Goal: Task Accomplishment & Management: Use online tool/utility

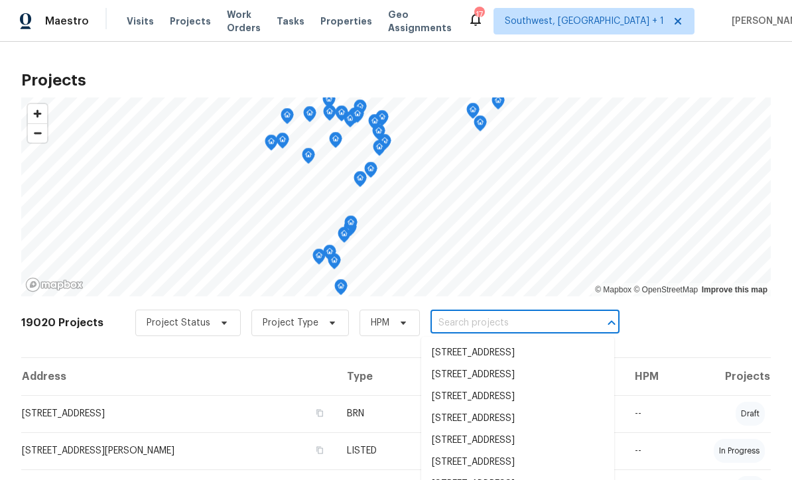
scroll to position [225, 0]
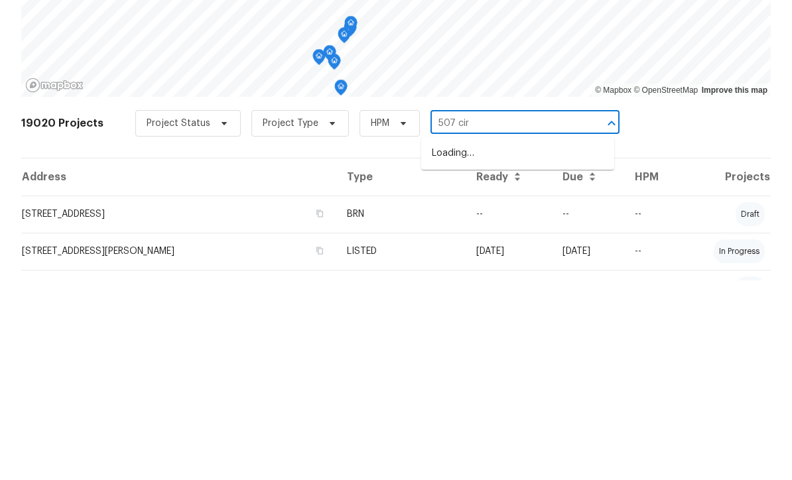
type input "507 circ"
click at [550, 342] on li "[STREET_ADDRESS]" at bounding box center [517, 353] width 193 height 22
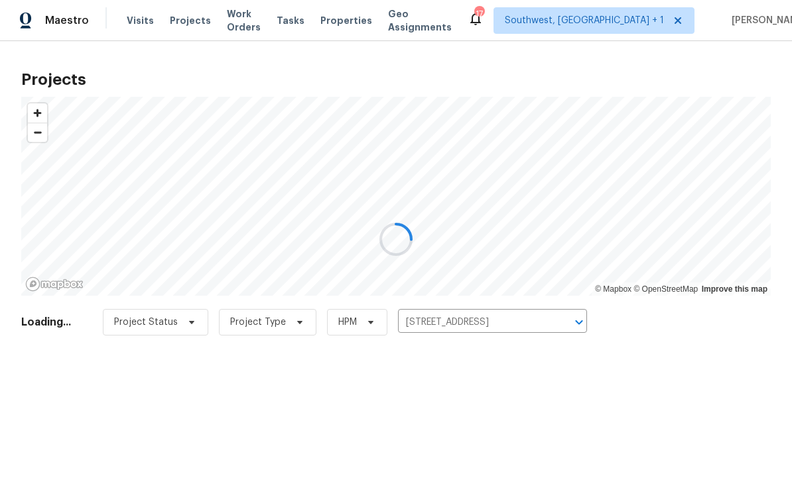
scroll to position [1, 0]
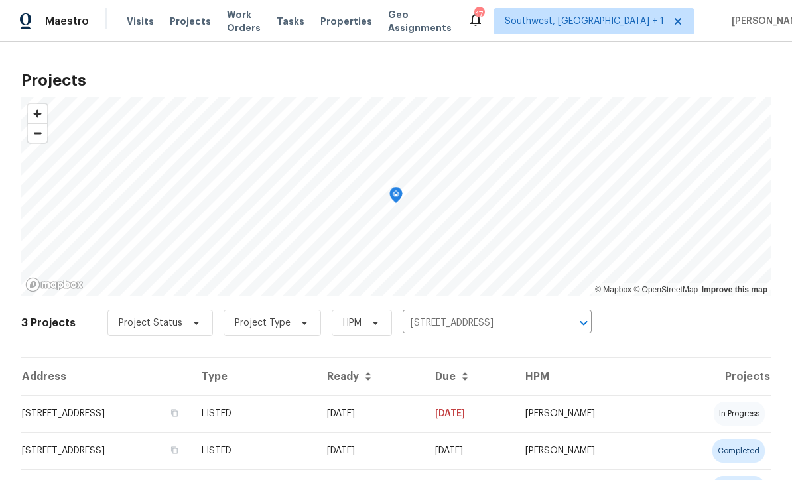
click at [425, 425] on td "[DATE]" at bounding box center [370, 413] width 108 height 37
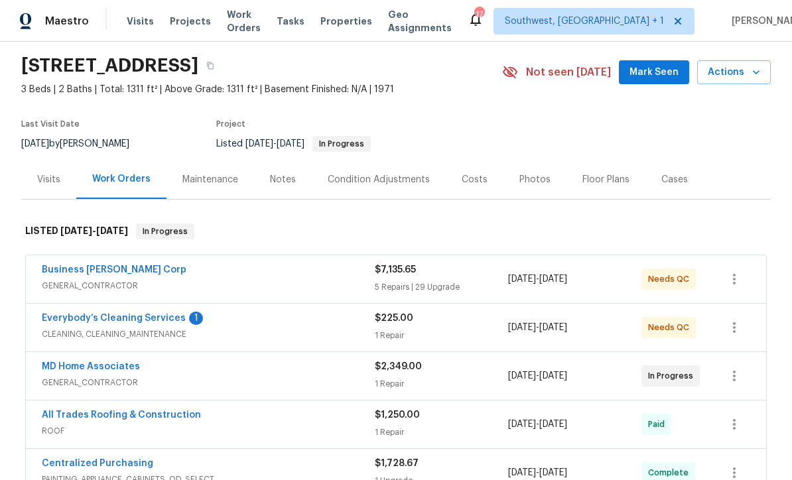
scroll to position [66, 0]
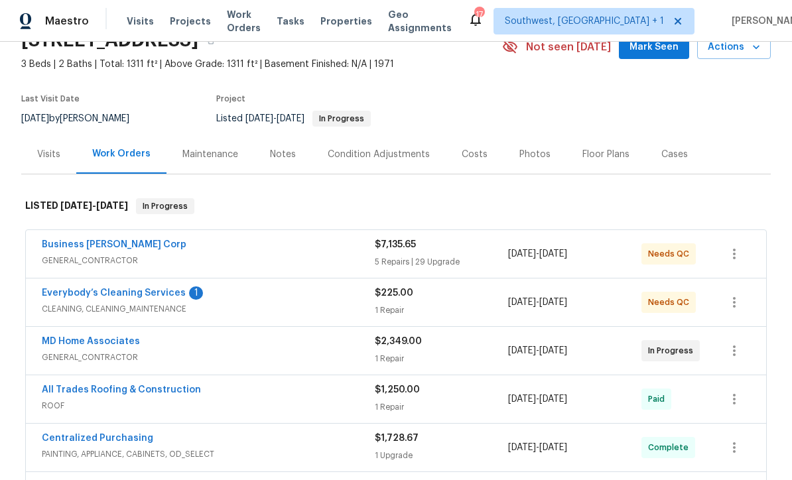
click at [151, 297] on link "Everybody’s Cleaning Services" at bounding box center [114, 293] width 144 height 9
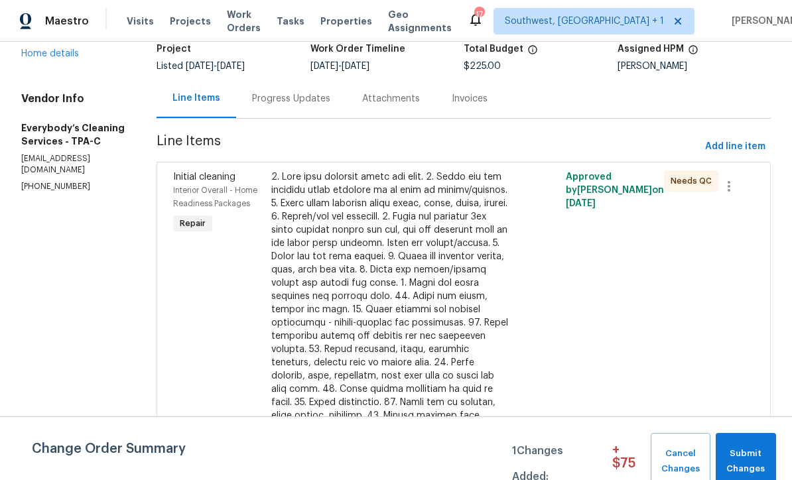
scroll to position [97, 0]
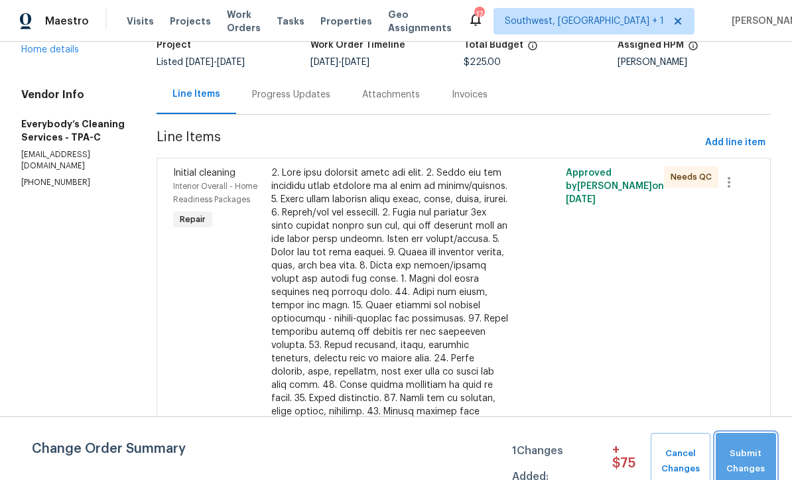
click at [751, 459] on span "Submit Changes" at bounding box center [745, 461] width 47 height 31
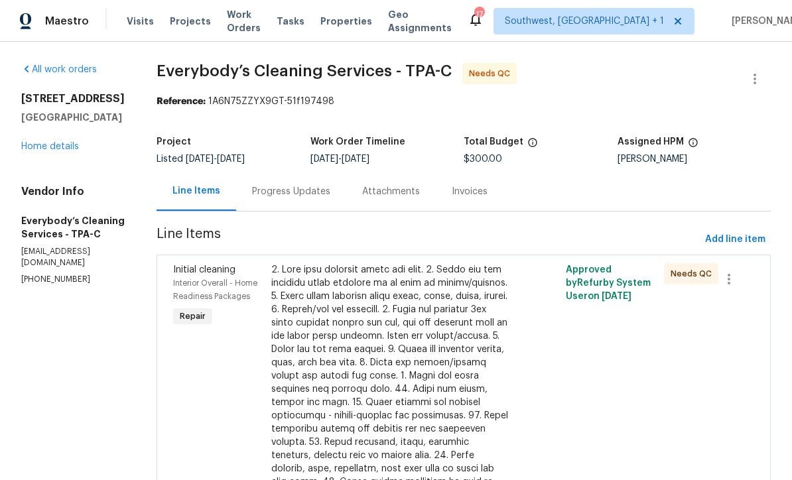
scroll to position [0, 0]
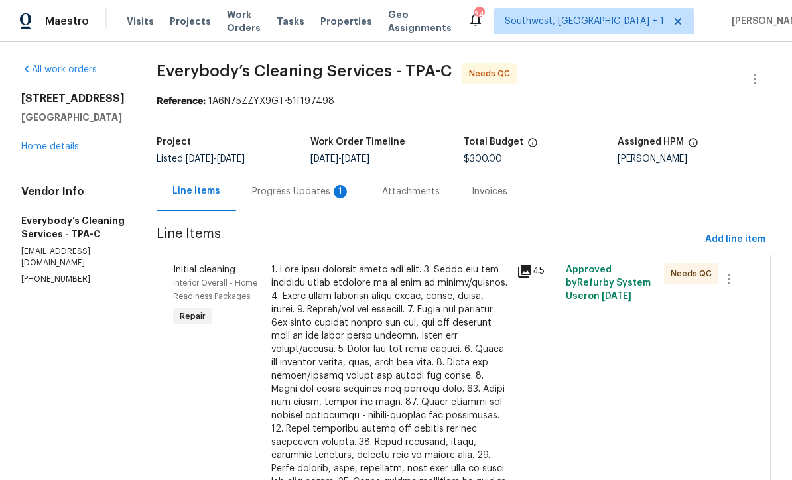
click at [350, 194] on div "Progress Updates 1" at bounding box center [301, 191] width 98 height 13
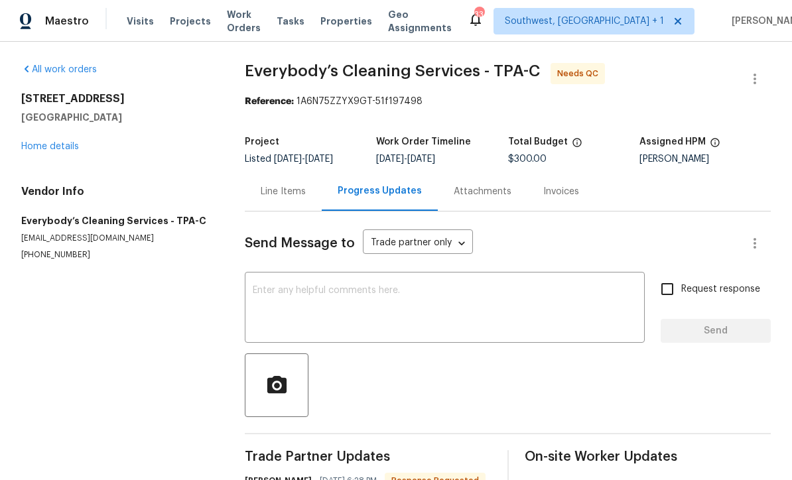
click at [293, 192] on div "Line Items" at bounding box center [283, 191] width 45 height 13
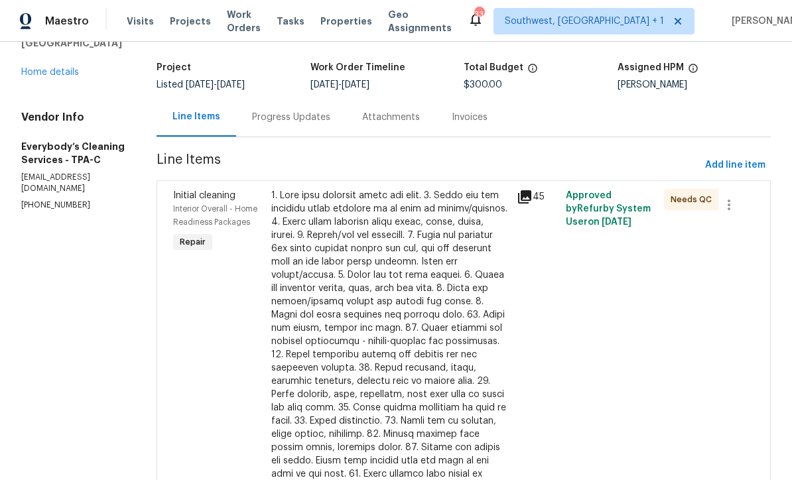
scroll to position [96, 0]
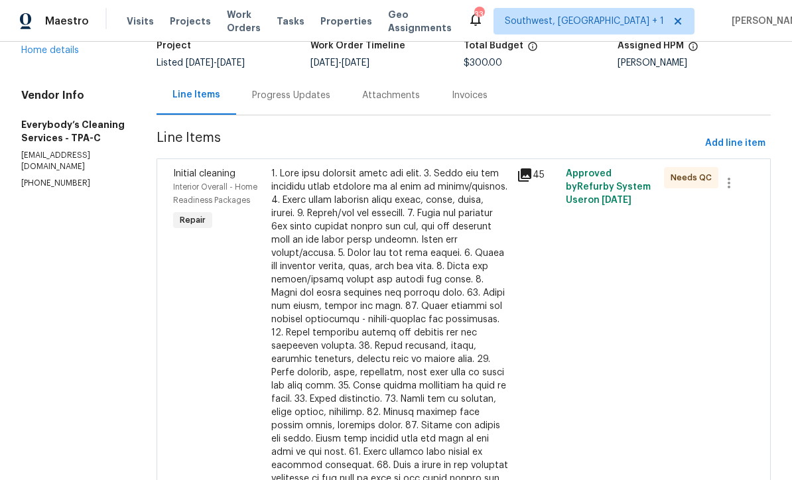
click at [485, 307] on div at bounding box center [389, 346] width 237 height 358
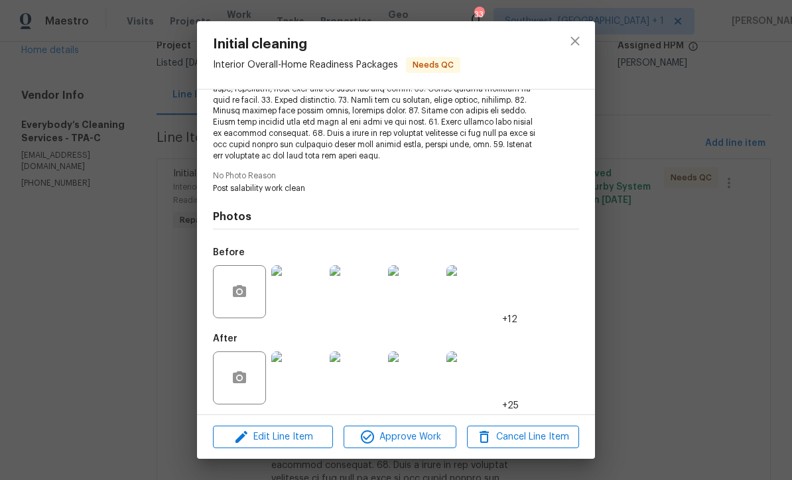
scroll to position [260, 0]
click at [304, 377] on img at bounding box center [297, 378] width 53 height 53
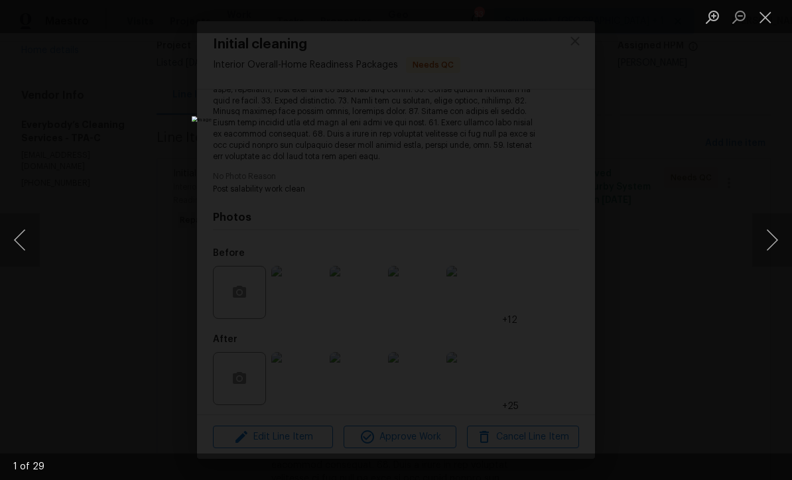
click at [772, 244] on button "Next image" at bounding box center [772, 240] width 40 height 53
click at [772, 246] on button "Next image" at bounding box center [772, 240] width 40 height 53
click at [772, 242] on button "Next image" at bounding box center [772, 240] width 40 height 53
click at [772, 241] on button "Next image" at bounding box center [772, 240] width 40 height 53
click at [770, 243] on button "Next image" at bounding box center [772, 240] width 40 height 53
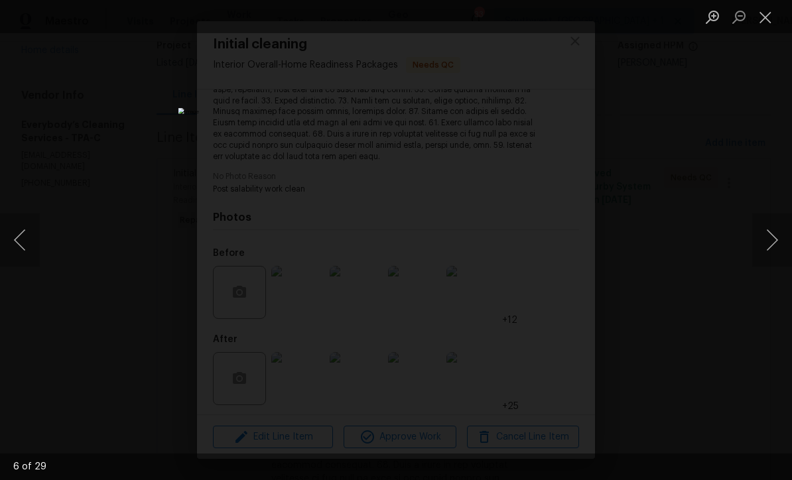
click at [770, 243] on button "Next image" at bounding box center [772, 240] width 40 height 53
click at [770, 241] on button "Next image" at bounding box center [772, 240] width 40 height 53
click at [772, 239] on button "Next image" at bounding box center [772, 240] width 40 height 53
click at [774, 239] on button "Next image" at bounding box center [772, 240] width 40 height 53
click at [774, 241] on button "Next image" at bounding box center [772, 240] width 40 height 53
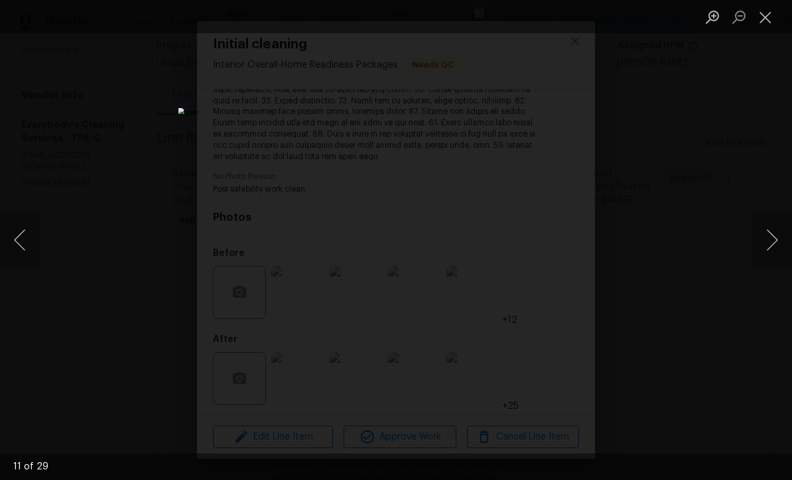
click at [775, 242] on button "Next image" at bounding box center [772, 240] width 40 height 53
click at [776, 239] on button "Next image" at bounding box center [772, 240] width 40 height 53
click at [776, 241] on button "Next image" at bounding box center [772, 240] width 40 height 53
click at [776, 243] on button "Next image" at bounding box center [772, 240] width 40 height 53
click at [774, 244] on button "Next image" at bounding box center [772, 240] width 40 height 53
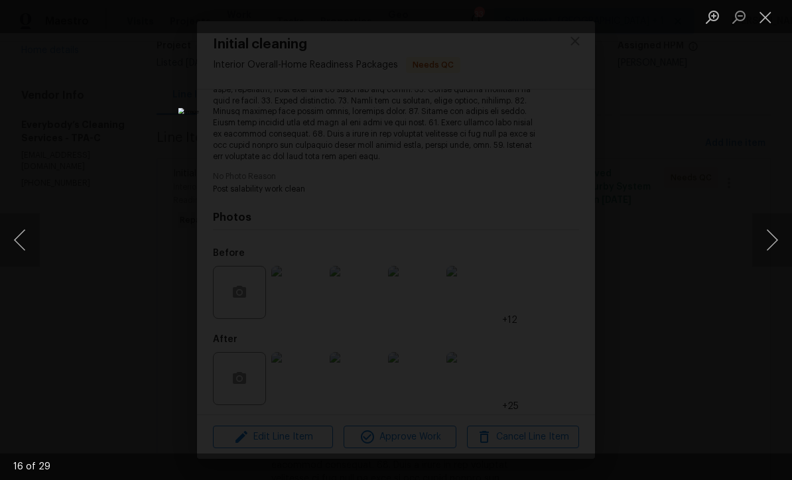
click at [774, 244] on button "Next image" at bounding box center [772, 240] width 40 height 53
click at [771, 245] on button "Next image" at bounding box center [772, 240] width 40 height 53
click at [771, 247] on button "Next image" at bounding box center [772, 240] width 40 height 53
click at [772, 245] on button "Next image" at bounding box center [772, 240] width 40 height 53
click at [773, 247] on button "Next image" at bounding box center [772, 240] width 40 height 53
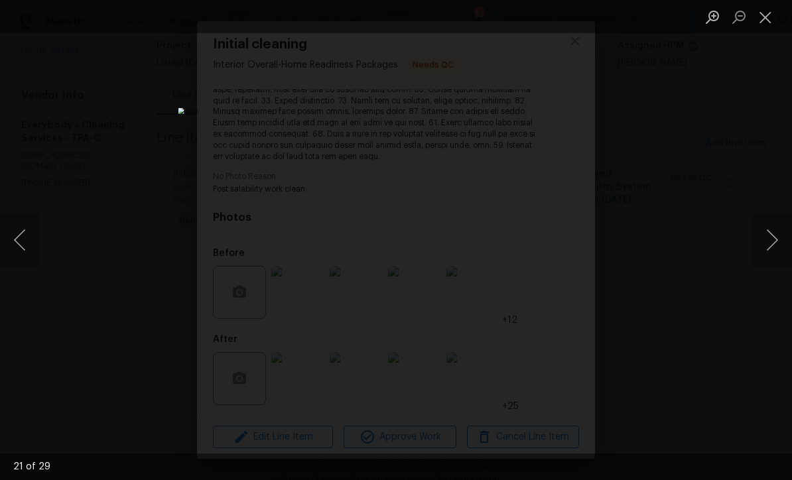
click at [772, 246] on button "Next image" at bounding box center [772, 240] width 40 height 53
click at [774, 245] on button "Next image" at bounding box center [772, 240] width 40 height 53
click at [775, 244] on button "Next image" at bounding box center [772, 240] width 40 height 53
click at [774, 244] on button "Next image" at bounding box center [772, 240] width 40 height 53
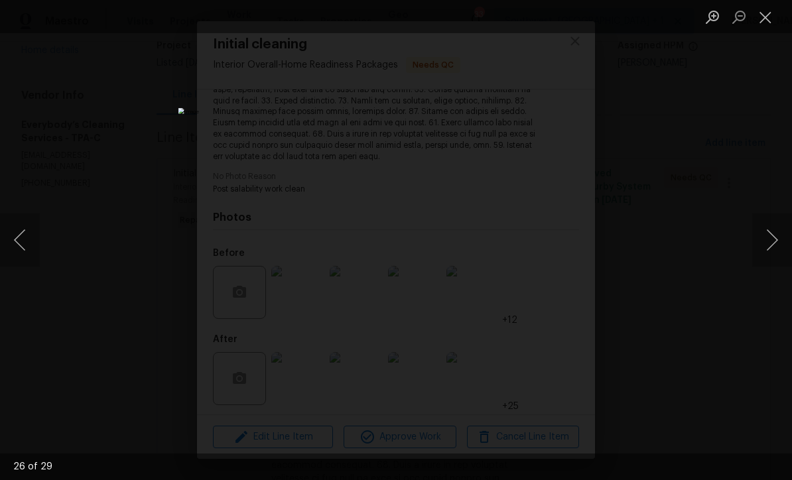
click at [772, 247] on button "Next image" at bounding box center [772, 240] width 40 height 53
click at [773, 246] on button "Next image" at bounding box center [772, 240] width 40 height 53
click at [774, 246] on button "Next image" at bounding box center [772, 240] width 40 height 53
click at [776, 244] on button "Next image" at bounding box center [772, 240] width 40 height 53
click at [766, 19] on button "Close lightbox" at bounding box center [765, 16] width 27 height 23
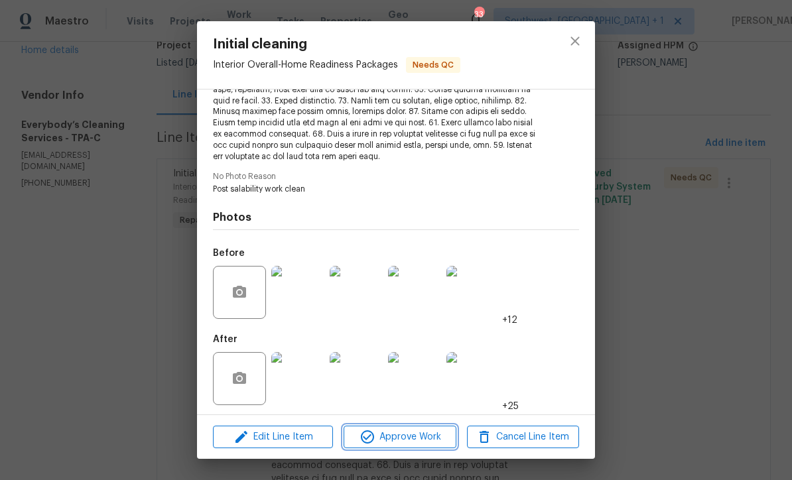
click at [421, 437] on span "Approve Work" at bounding box center [400, 437] width 104 height 17
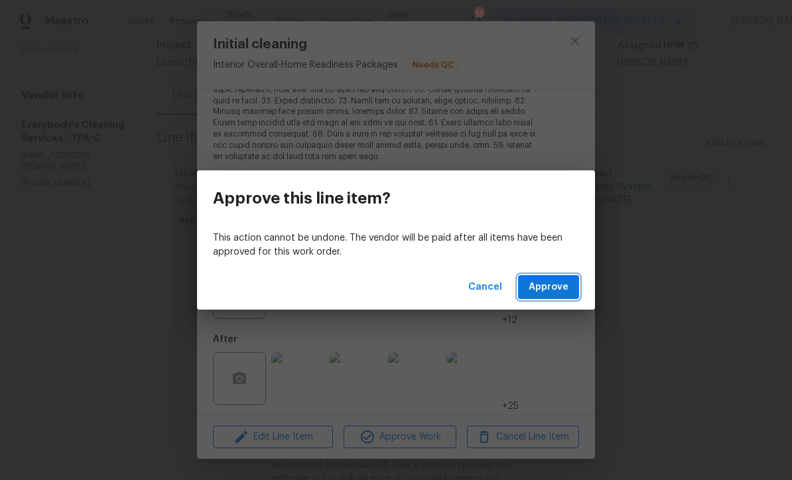
click at [563, 287] on span "Approve" at bounding box center [549, 287] width 40 height 17
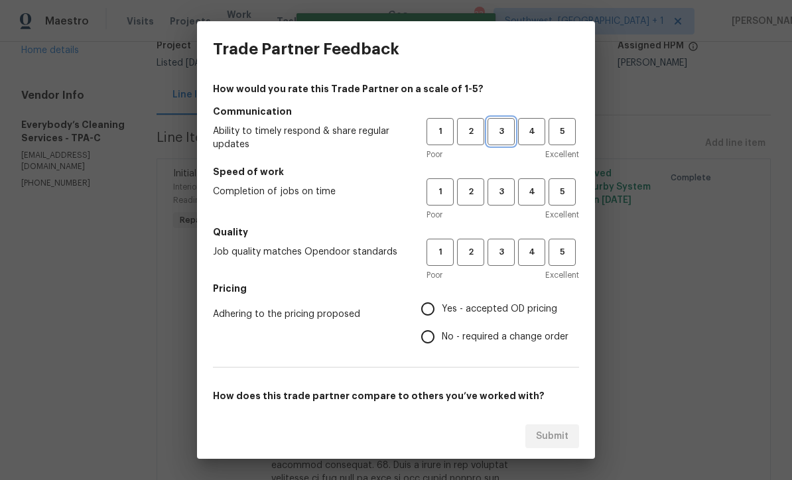
click at [497, 130] on span "3" at bounding box center [501, 131] width 25 height 15
click at [505, 182] on button "3" at bounding box center [501, 191] width 27 height 27
click at [502, 251] on span "3" at bounding box center [501, 252] width 25 height 15
click at [440, 301] on input "Yes - accepted OD pricing" at bounding box center [428, 309] width 28 height 28
radio input "true"
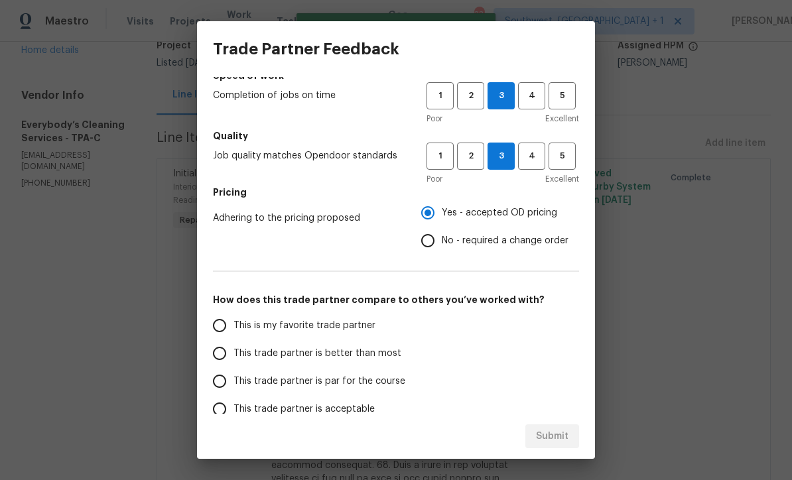
scroll to position [117, 0]
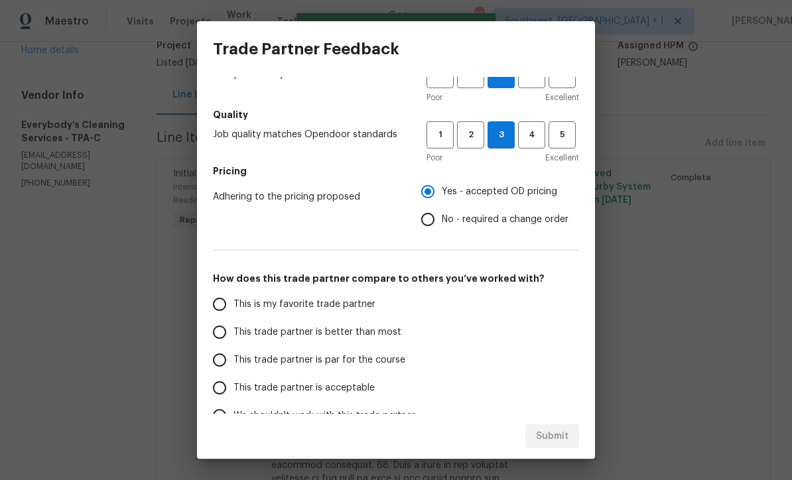
click at [226, 354] on input "This trade partner is par for the course" at bounding box center [220, 360] width 28 height 28
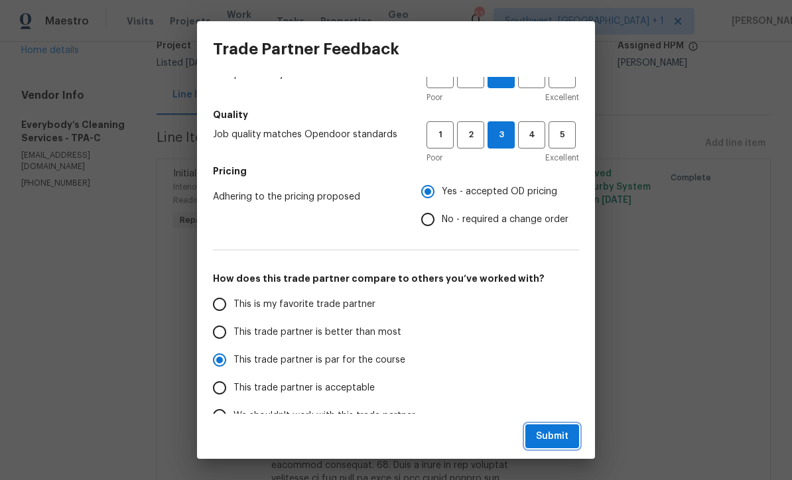
click at [557, 438] on span "Submit" at bounding box center [552, 437] width 33 height 17
radio input "true"
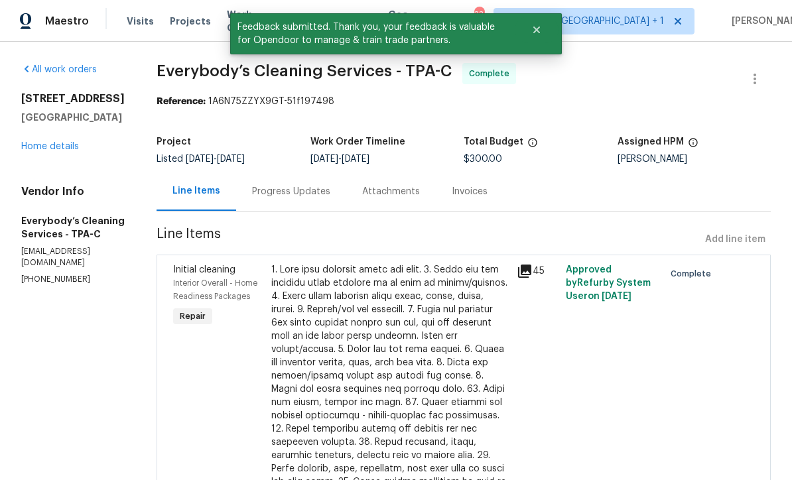
scroll to position [0, 0]
